Goal: Task Accomplishment & Management: Use online tool/utility

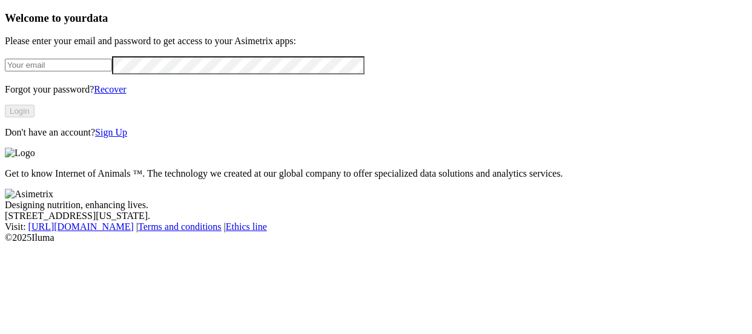
click at [112, 71] on input "email" at bounding box center [58, 65] width 107 height 13
type input "[PERSON_NAME][EMAIL_ADDRESS][PERSON_NAME][DOMAIN_NAME]"
click at [127, 74] on form "[PERSON_NAME][EMAIL_ADDRESS][PERSON_NAME][DOMAIN_NAME]" at bounding box center [376, 65] width 742 height 18
click input "submit" at bounding box center [0, 0] width 0 height 0
